Goal: Communication & Community: Participate in discussion

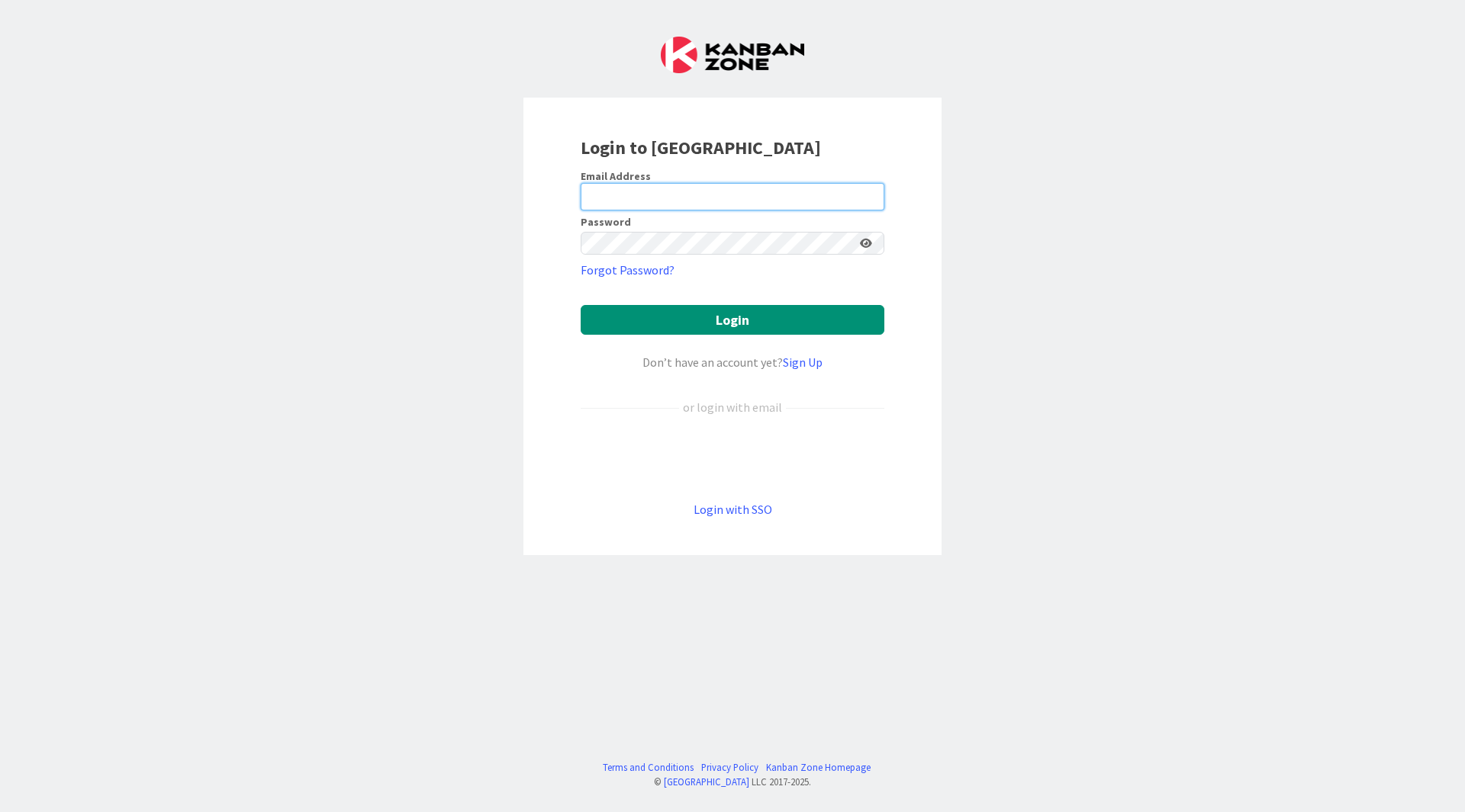
click at [634, 193] on input "email" at bounding box center [733, 197] width 304 height 27
type input "[EMAIL_ADDRESS][DOMAIN_NAME]"
click at [862, 238] on icon at bounding box center [865, 243] width 12 height 10
click at [821, 305] on button "Login" at bounding box center [733, 320] width 304 height 30
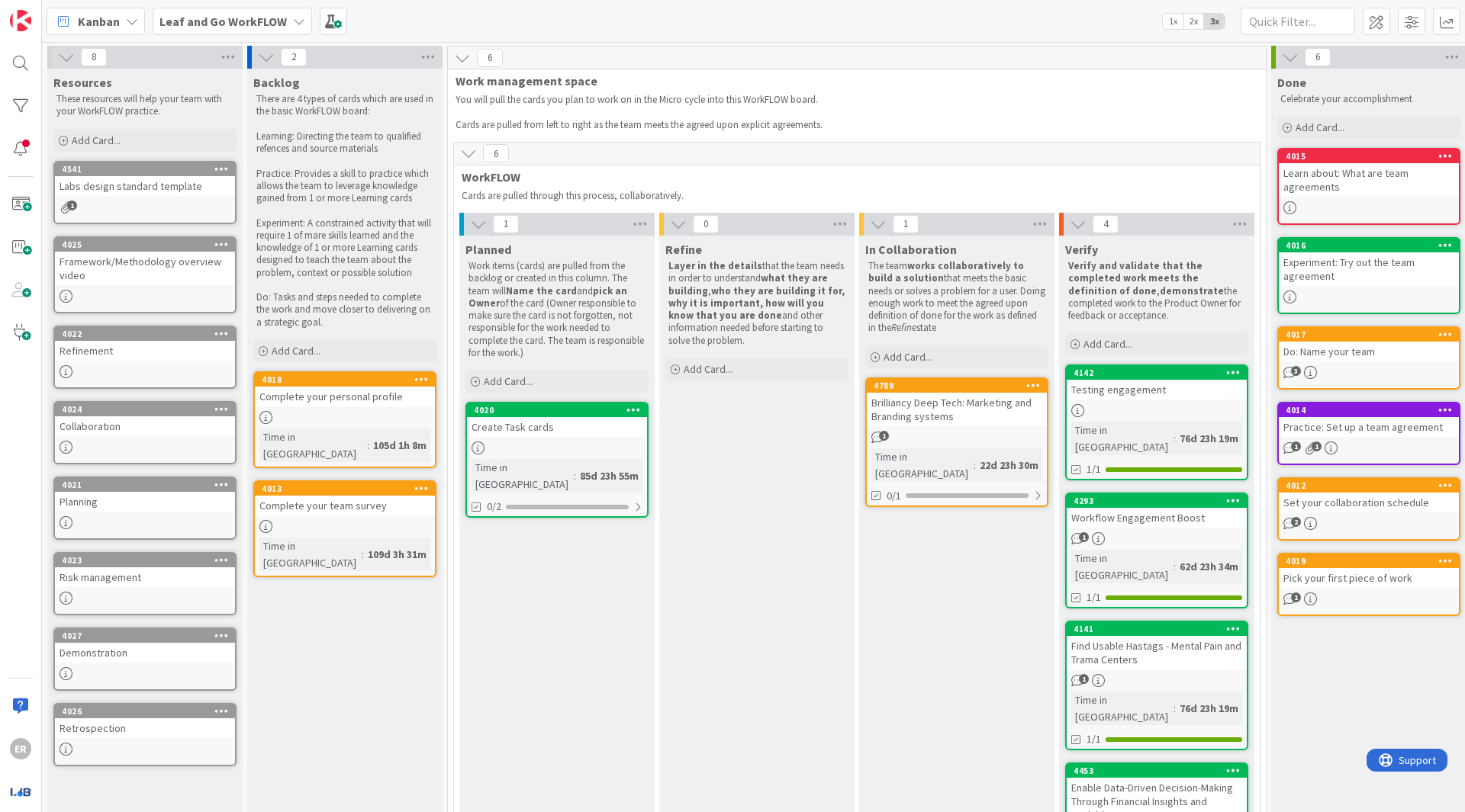
click at [971, 423] on div "Brilliancy Deep Tech: Marketing and Branding systems" at bounding box center [957, 410] width 180 height 34
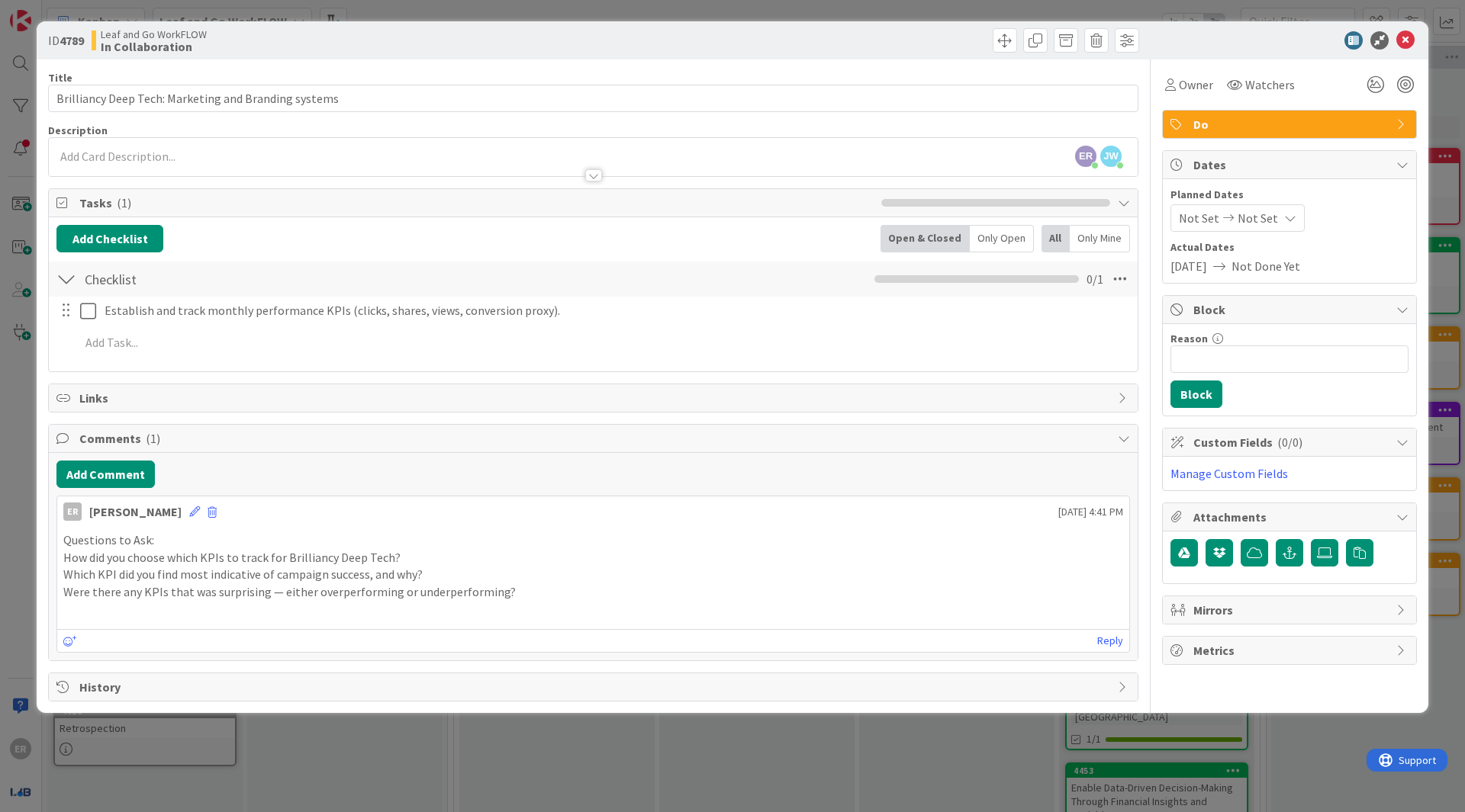
click at [194, 603] on p at bounding box center [593, 610] width 1060 height 18
drag, startPoint x: 108, startPoint y: 620, endPoint x: 118, endPoint y: 602, distance: 20.6
click at [108, 629] on div "Reply" at bounding box center [593, 640] width 1072 height 22
click at [118, 602] on p at bounding box center [593, 610] width 1060 height 18
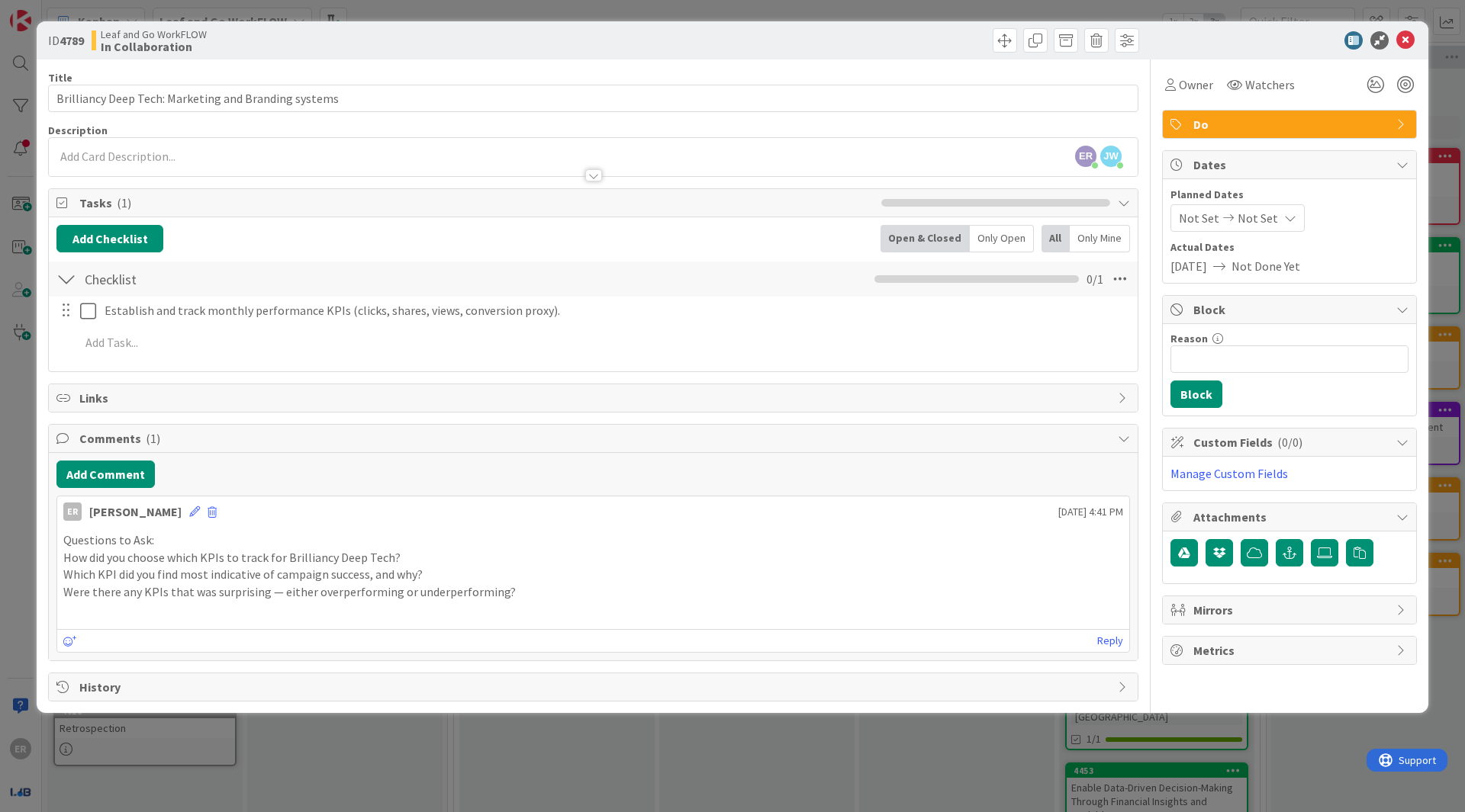
click at [505, 601] on p at bounding box center [593, 610] width 1060 height 18
click at [538, 601] on p at bounding box center [593, 610] width 1060 height 18
click at [530, 583] on p "Were there any KPIs that was surprising — either overperforming or underperform…" at bounding box center [593, 592] width 1060 height 18
click at [185, 606] on div "Questions to Ask: How did you choose which KPIs to track for Brilliancy Deep Te…" at bounding box center [593, 574] width 1072 height 99
click at [194, 601] on p at bounding box center [593, 610] width 1060 height 18
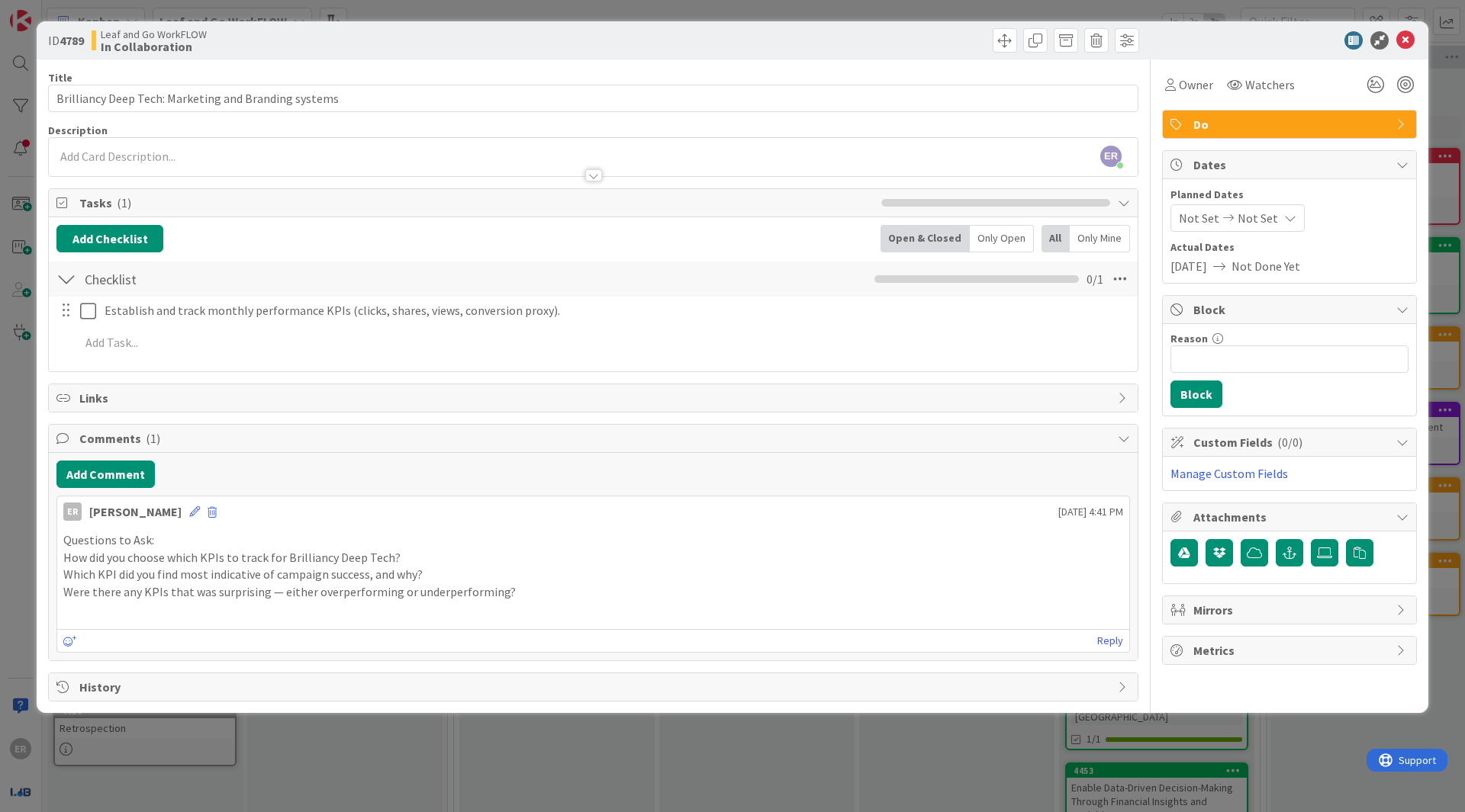
click at [89, 601] on p at bounding box center [593, 610] width 1060 height 18
click at [105, 601] on p at bounding box center [593, 610] width 1060 height 18
click at [106, 601] on p at bounding box center [593, 610] width 1060 height 18
click at [1411, 31] on icon at bounding box center [1406, 40] width 18 height 18
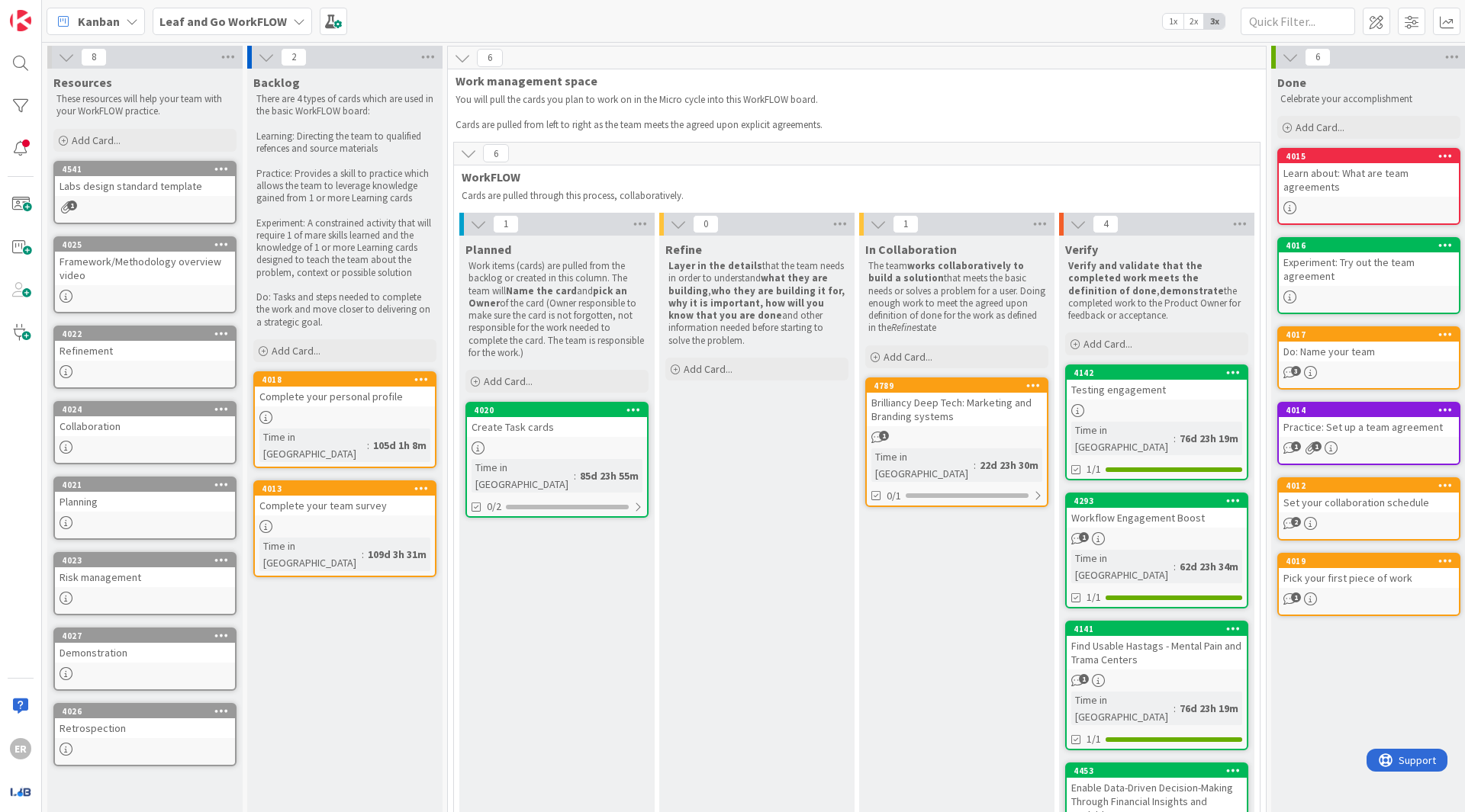
click at [241, 22] on b "Leaf and Go WorkFLOW" at bounding box center [223, 21] width 128 height 15
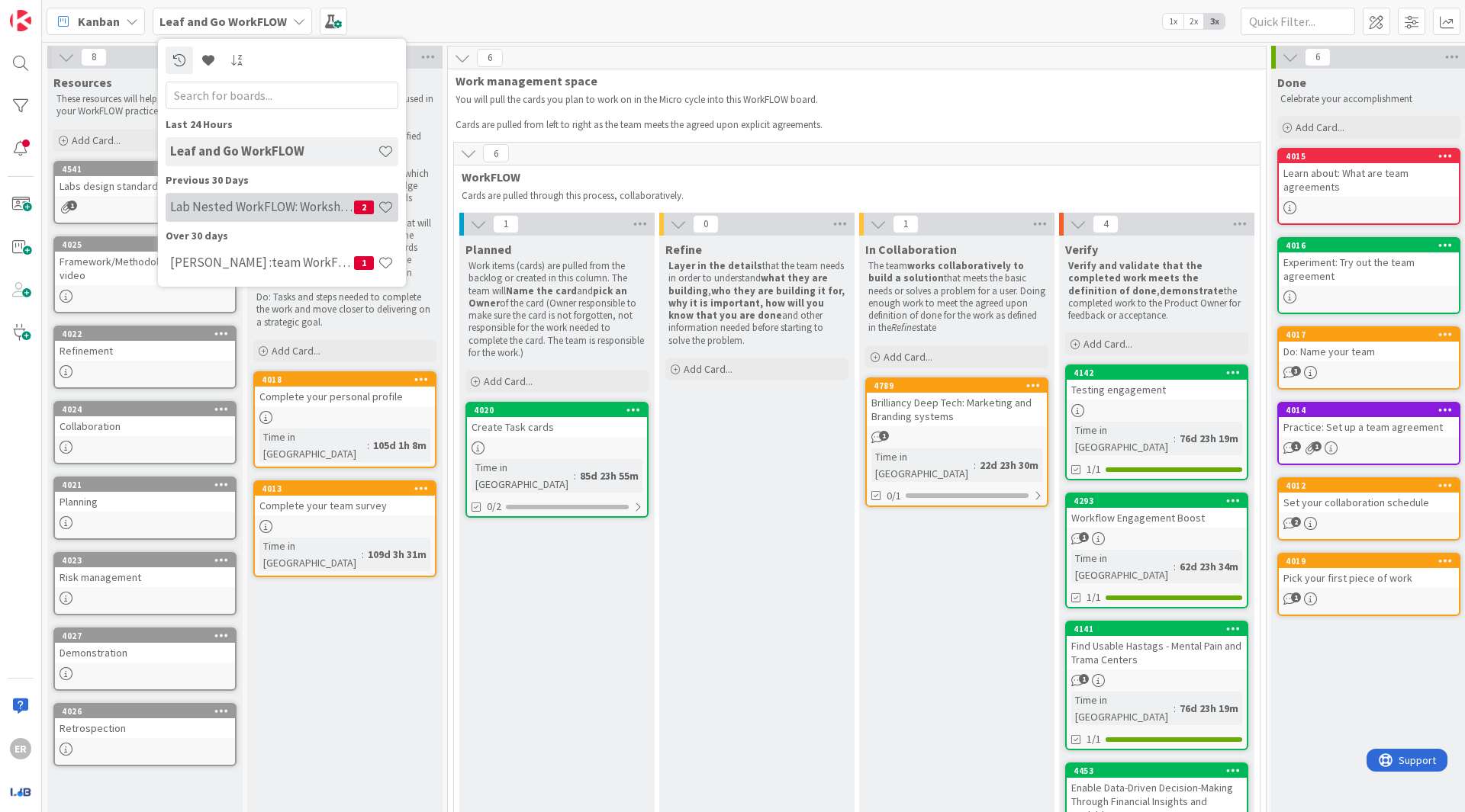
click at [236, 215] on div "Lab Nested WorkFLOW: Workshop 2" at bounding box center [282, 207] width 233 height 29
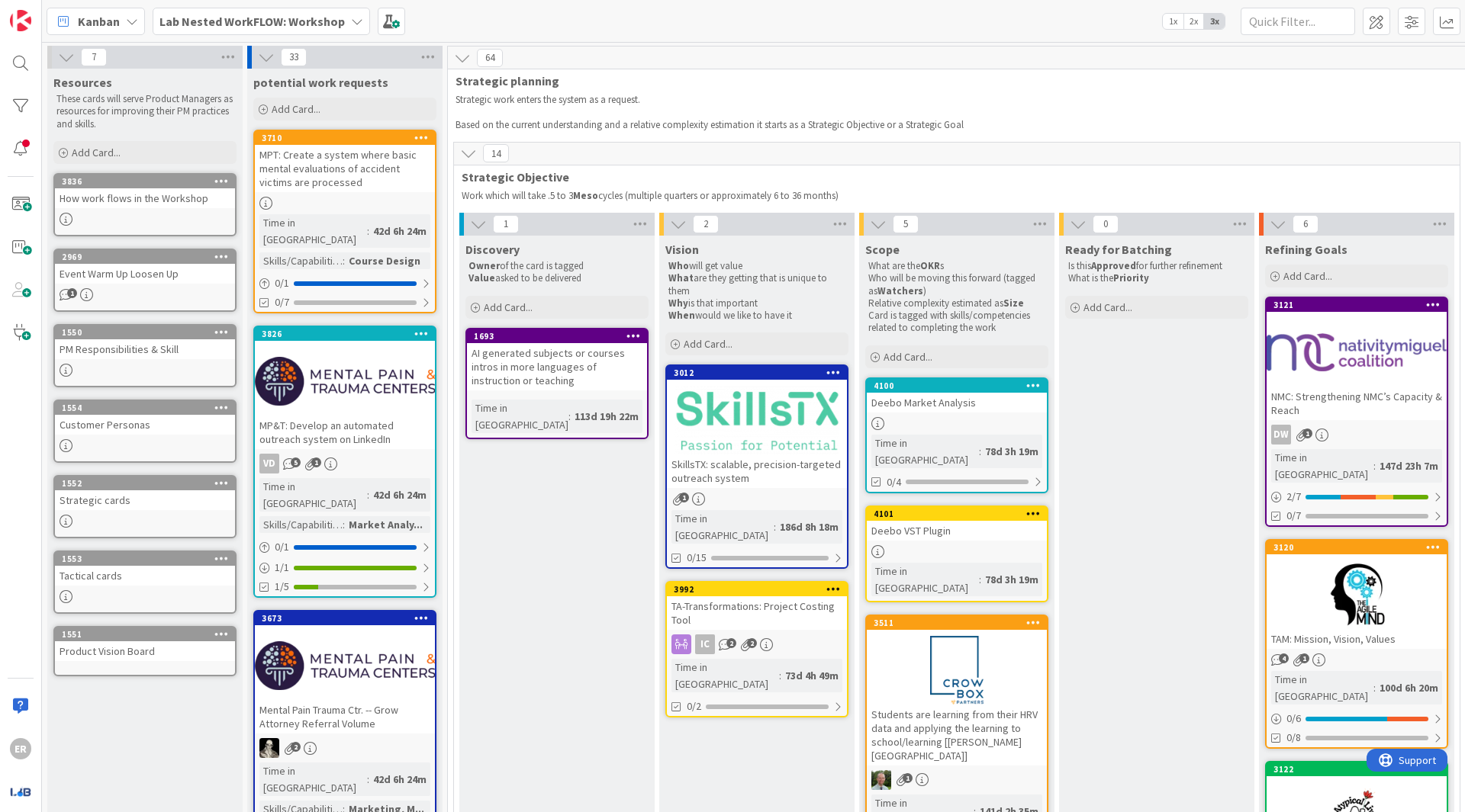
click at [301, 21] on b "Lab Nested WorkFLOW: Workshop" at bounding box center [252, 21] width 186 height 15
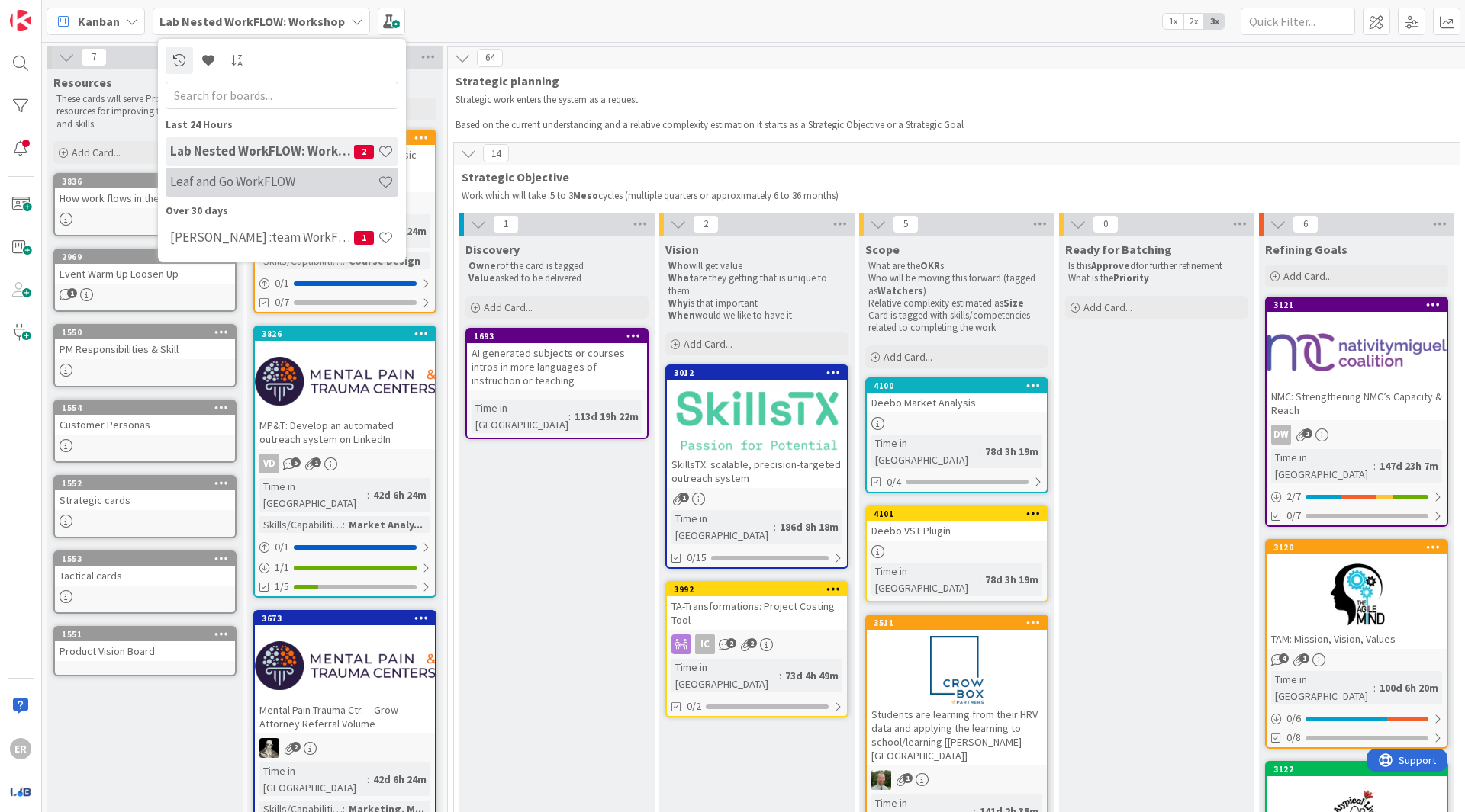
click at [259, 182] on h4 "Leaf and Go WorkFLOW" at bounding box center [274, 182] width 207 height 15
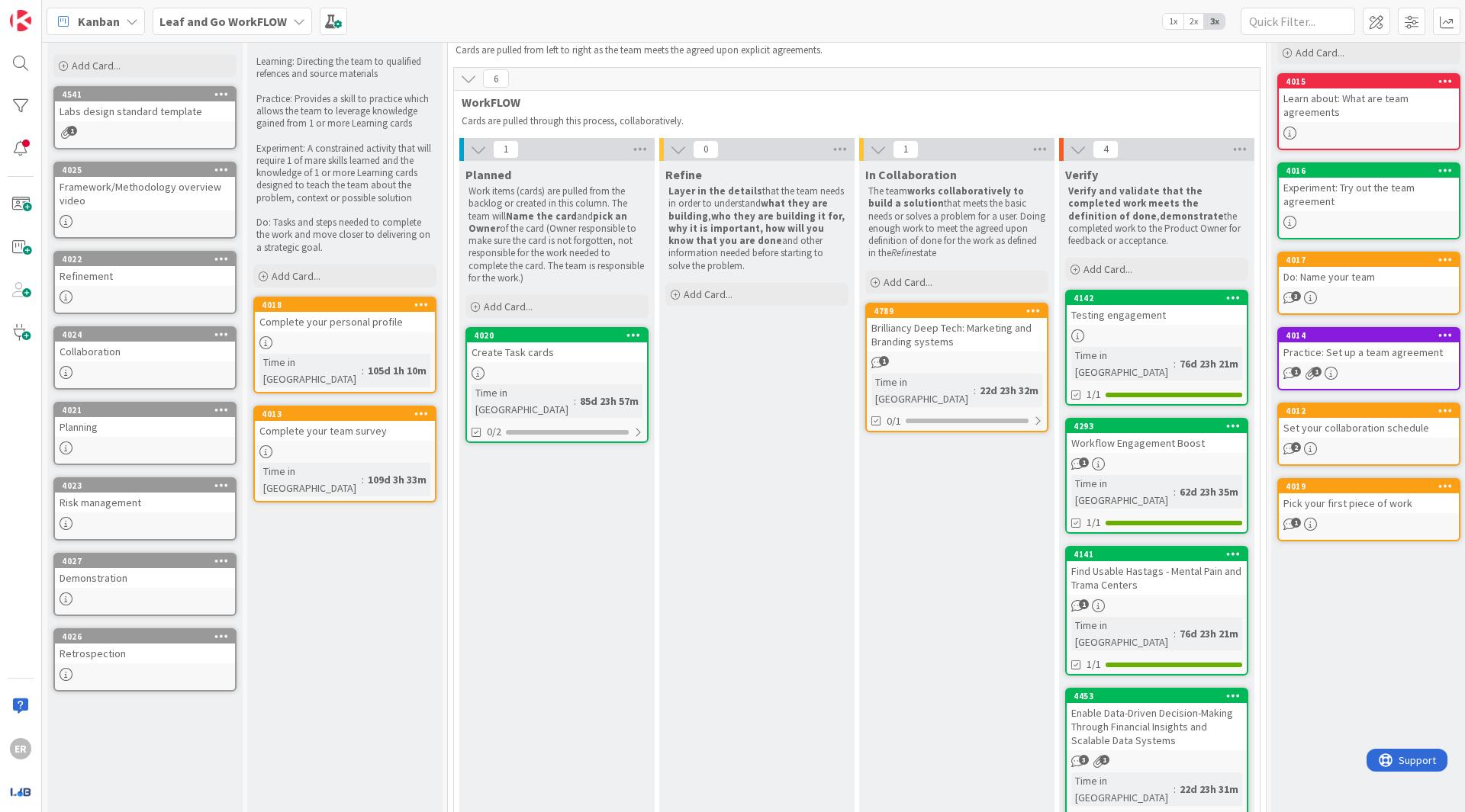
click at [956, 345] on div "Brilliancy Deep Tech: Marketing and Branding systems" at bounding box center [957, 335] width 180 height 34
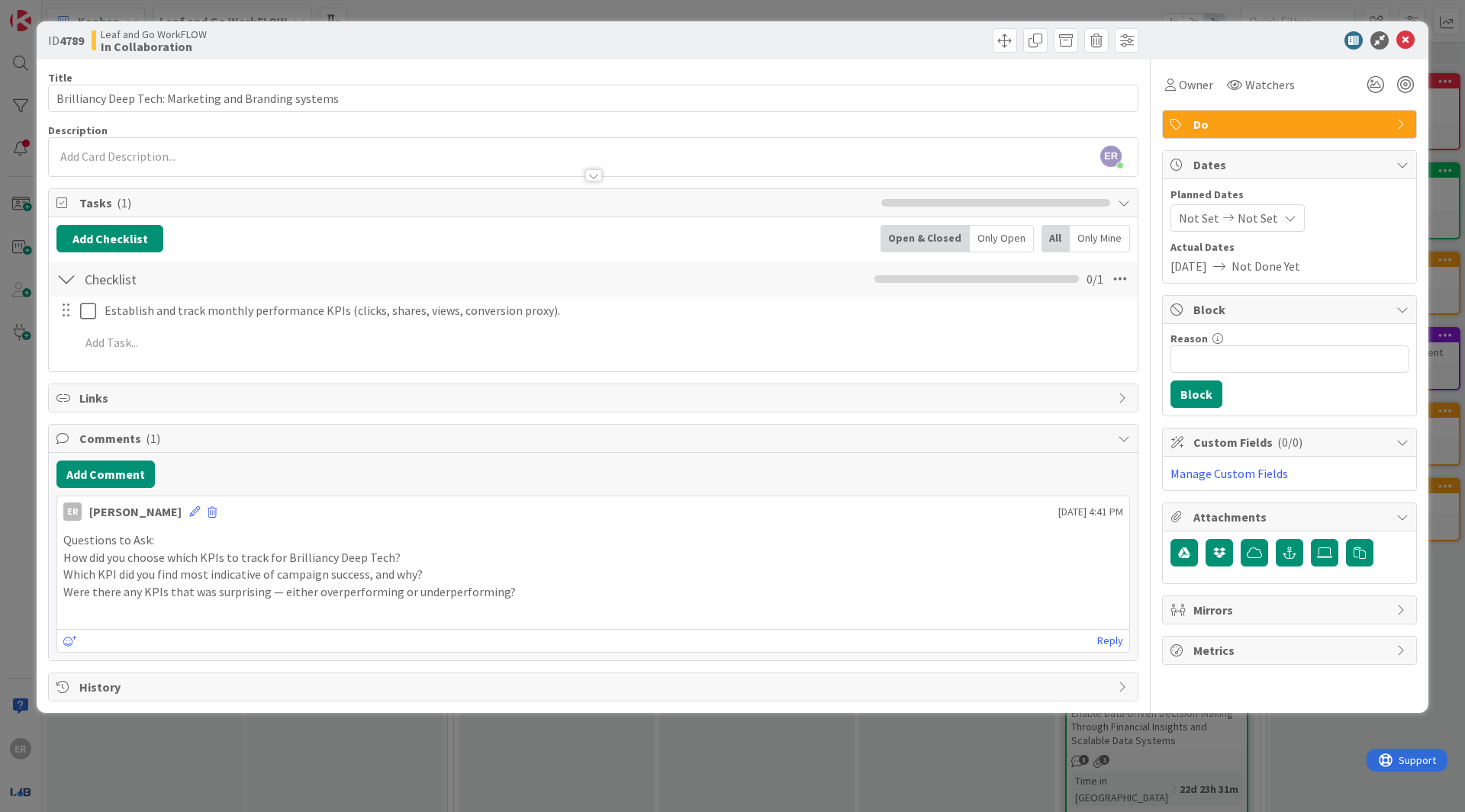
click at [207, 612] on div "[PERSON_NAME] [DATE] 4:41 PM Questions to Ask: How did you choose which KPIs to…" at bounding box center [593, 574] width 1074 height 157
click at [212, 601] on p at bounding box center [593, 610] width 1060 height 18
click at [382, 601] on p at bounding box center [593, 610] width 1060 height 18
click at [386, 583] on p "Were there any KPIs that was surprising — either overperforming or underperform…" at bounding box center [593, 592] width 1060 height 18
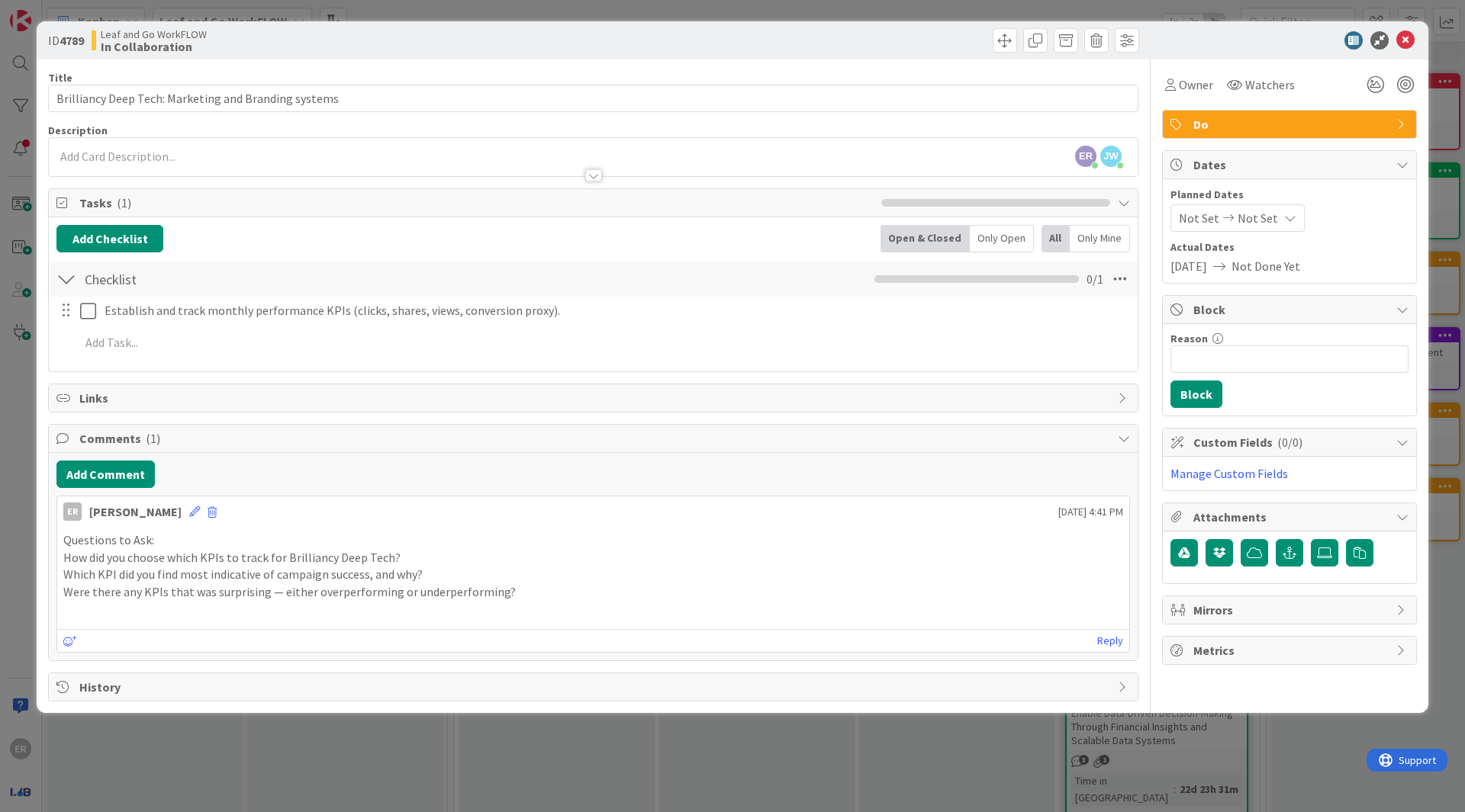
click at [733, 601] on p at bounding box center [593, 610] width 1060 height 18
click at [645, 601] on p at bounding box center [593, 610] width 1060 height 18
click at [643, 601] on p at bounding box center [593, 610] width 1060 height 18
click at [567, 583] on p "Were there any KPIs that was surprising — either overperforming or underperform…" at bounding box center [593, 592] width 1060 height 18
click at [190, 507] on icon at bounding box center [194, 512] width 10 height 10
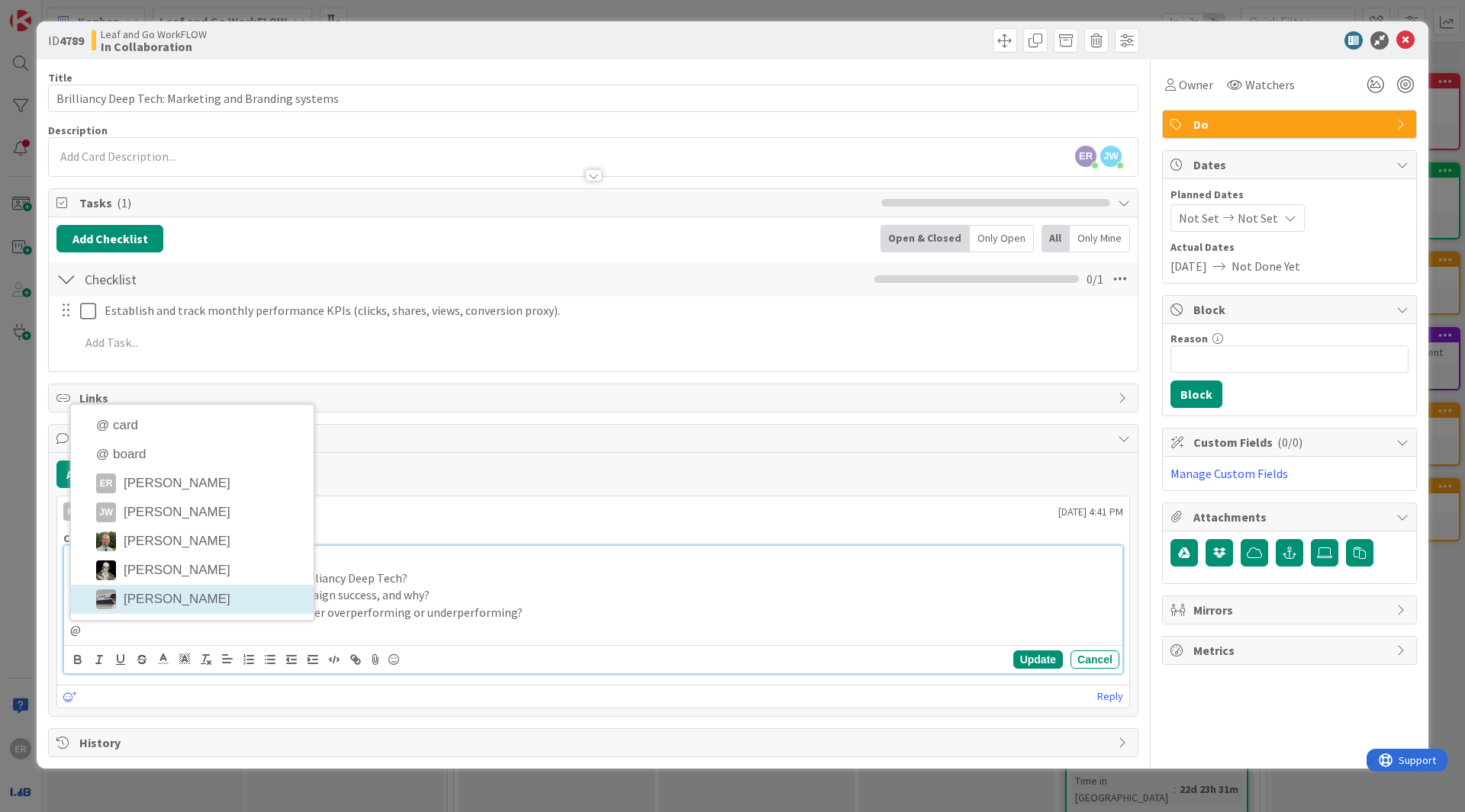
click at [166, 576] on div "Questions to Ask: How did you choose which KPIs to track for Brilliancy Deep Te…" at bounding box center [593, 595] width 1058 height 99
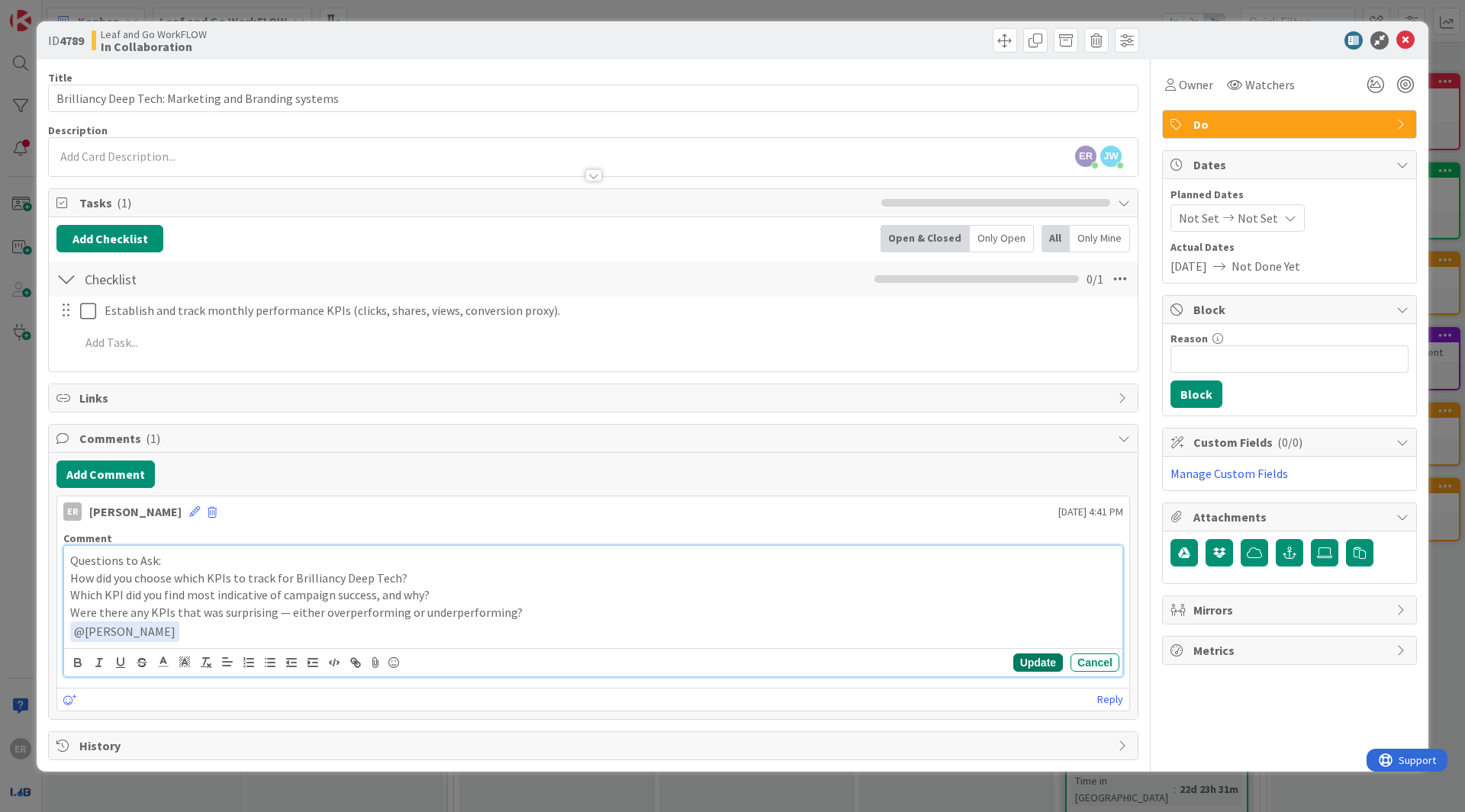
click at [1018, 654] on button "Update" at bounding box center [1038, 663] width 50 height 18
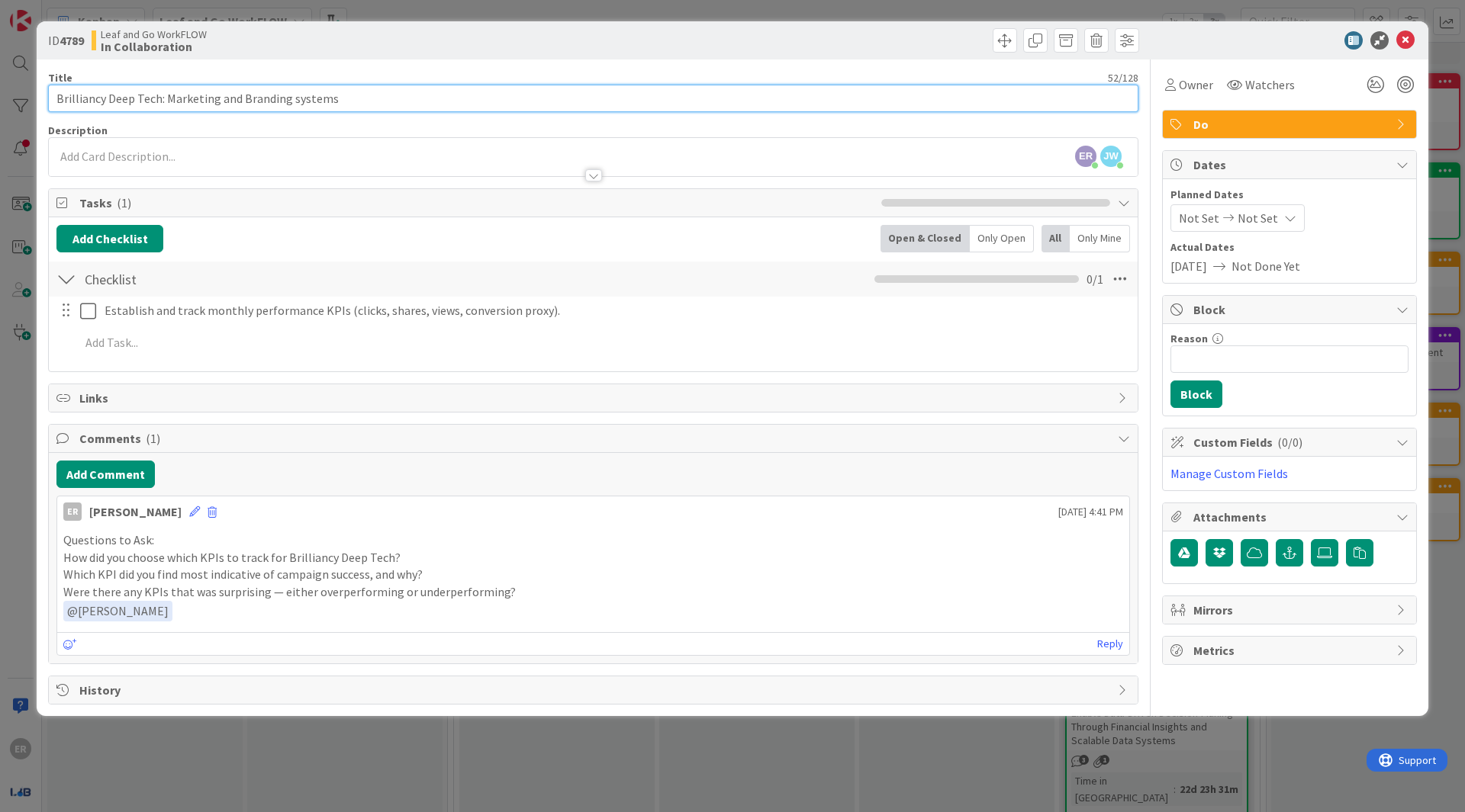
drag, startPoint x: 398, startPoint y: 369, endPoint x: 702, endPoint y: 146, distance: 377.0
click at [654, 96] on input "Brilliancy Deep Tech: Marketing and Branding systems" at bounding box center [593, 98] width 1091 height 27
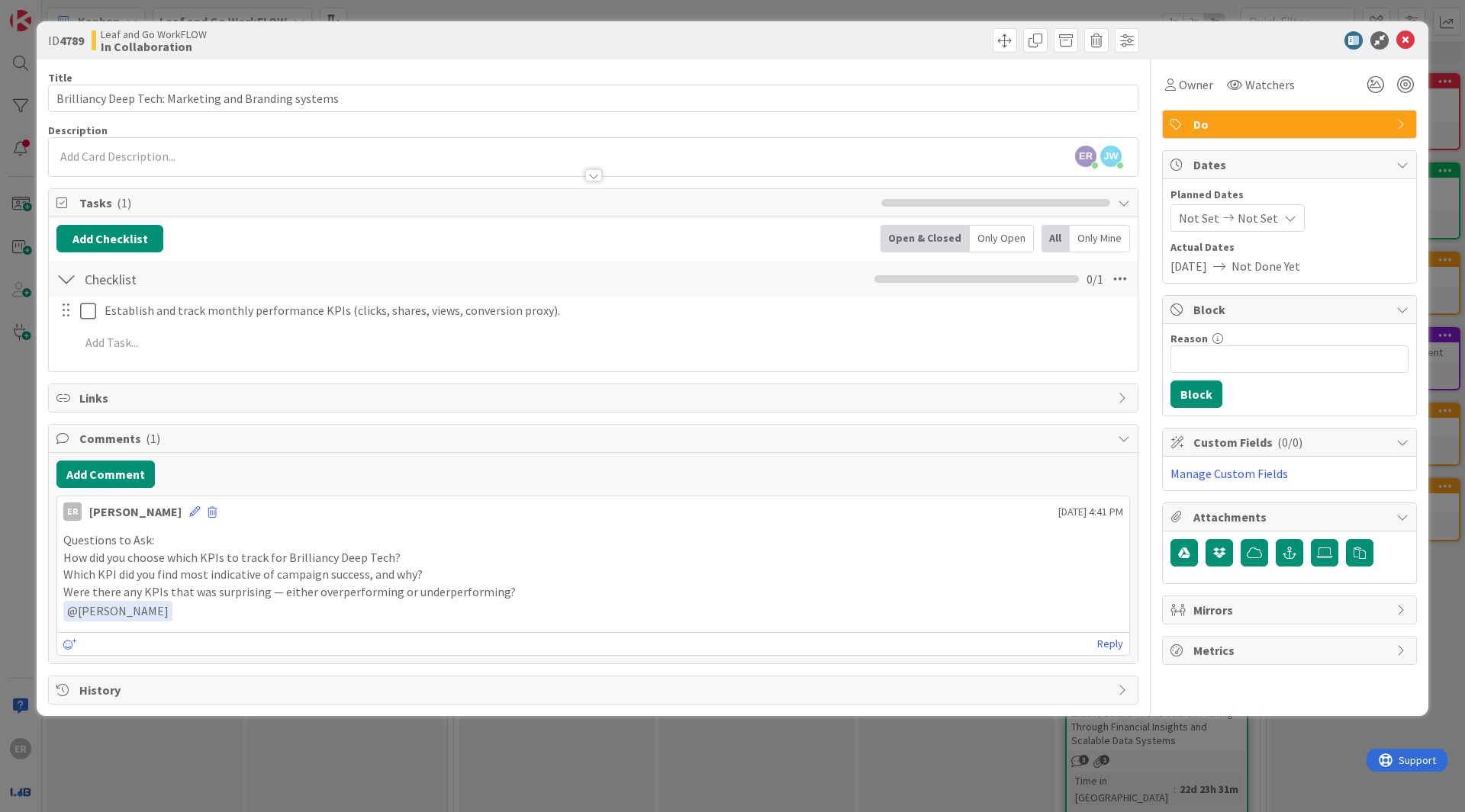
click at [864, 65] on div "Title 52 / 128 Brilliancy Deep Tech: Marketing and Branding systems Description…" at bounding box center [593, 382] width 1091 height 645
click at [1406, 31] on icon at bounding box center [1406, 40] width 18 height 18
